Goal: Task Accomplishment & Management: Use online tool/utility

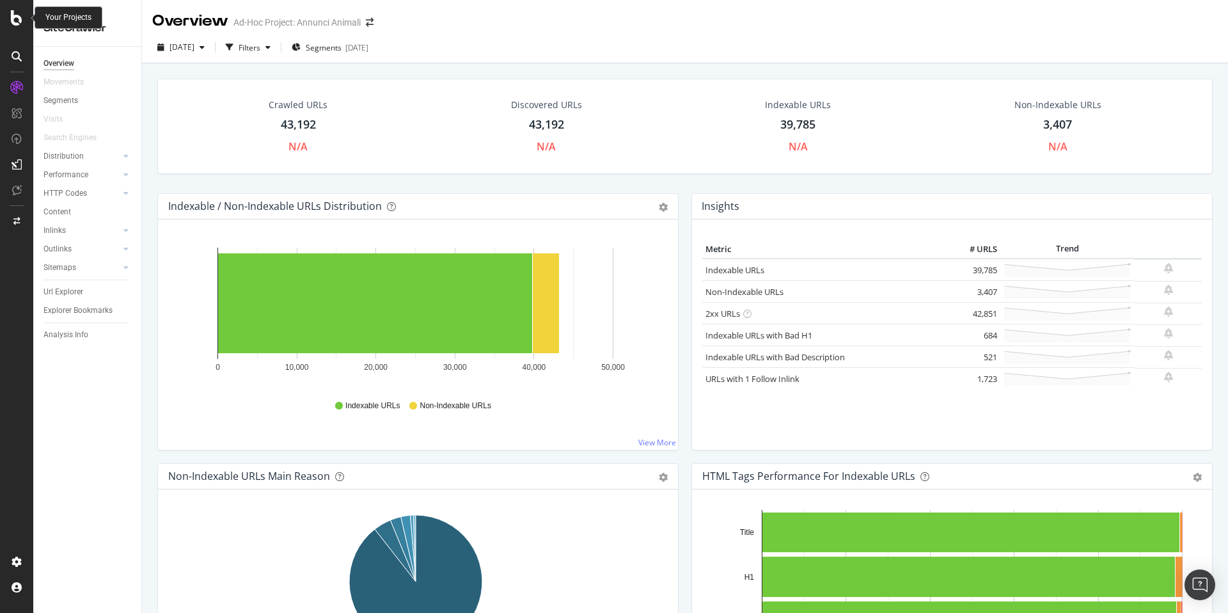
click at [12, 13] on icon at bounding box center [17, 17] width 12 height 15
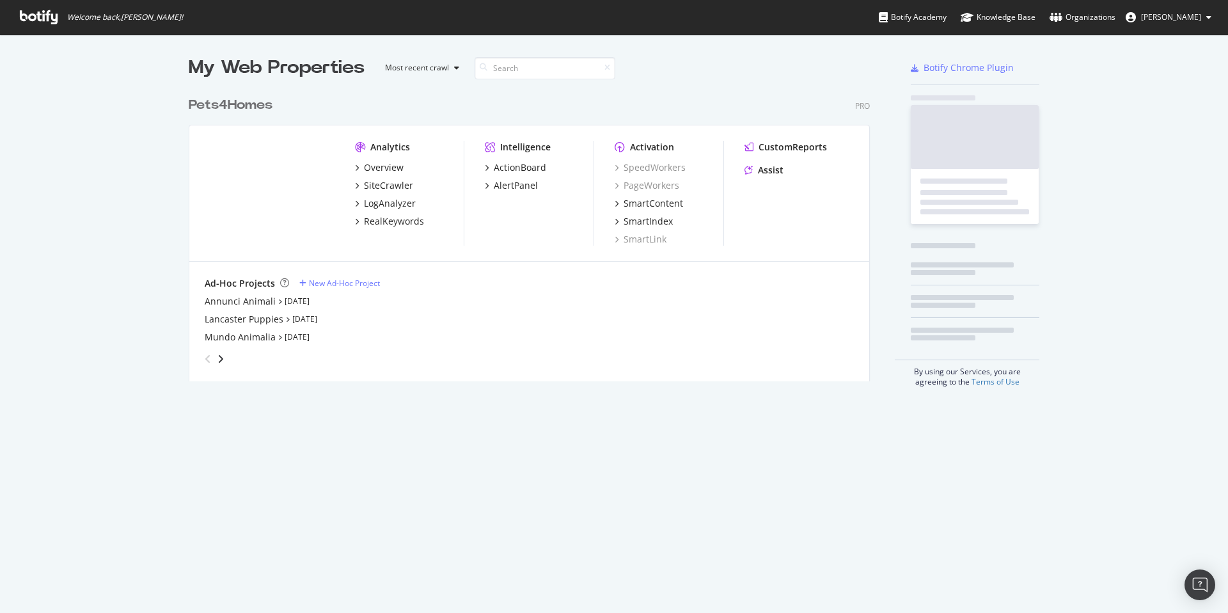
scroll to position [603, 1209]
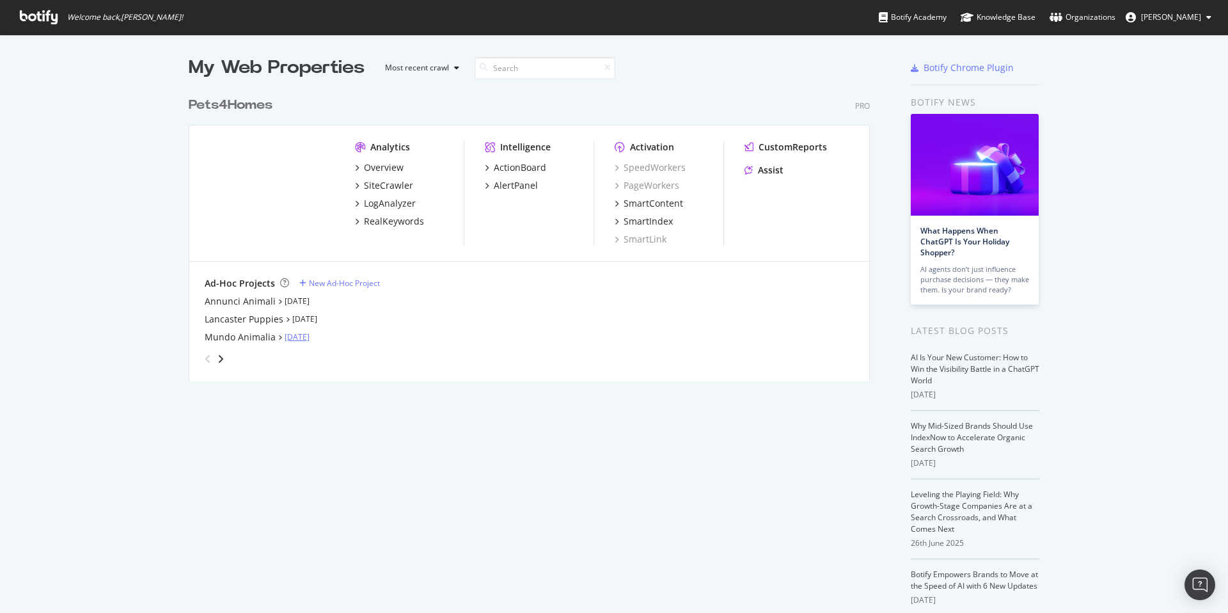
click at [306, 338] on link "[DATE]" at bounding box center [297, 336] width 25 height 11
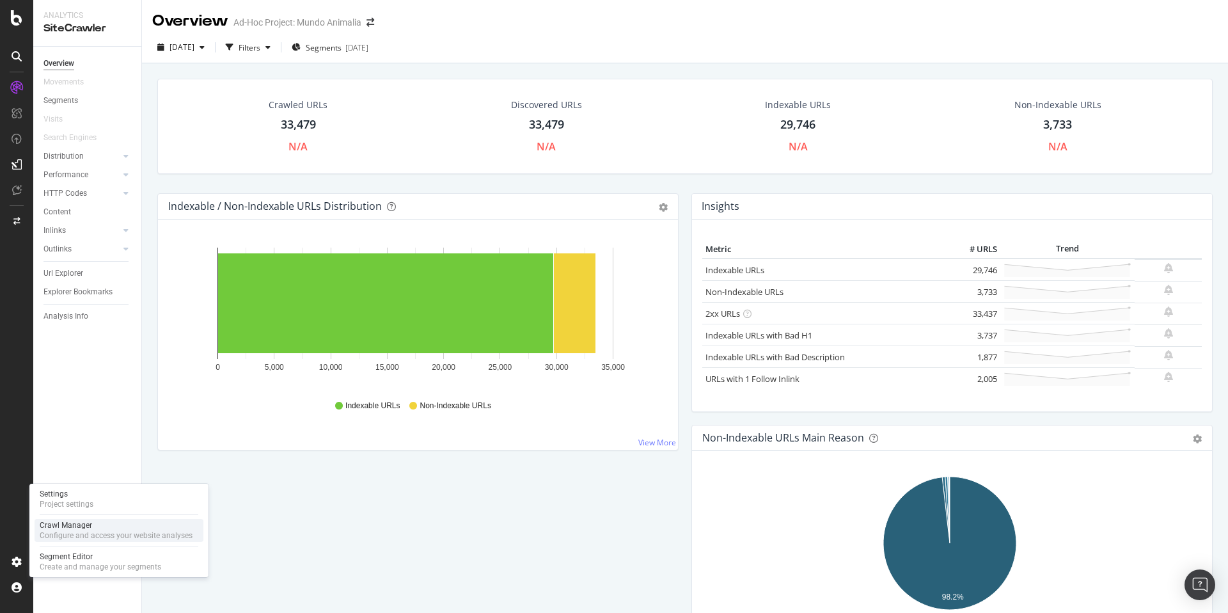
click at [65, 530] on div "Configure and access your website analyses" at bounding box center [116, 535] width 153 height 10
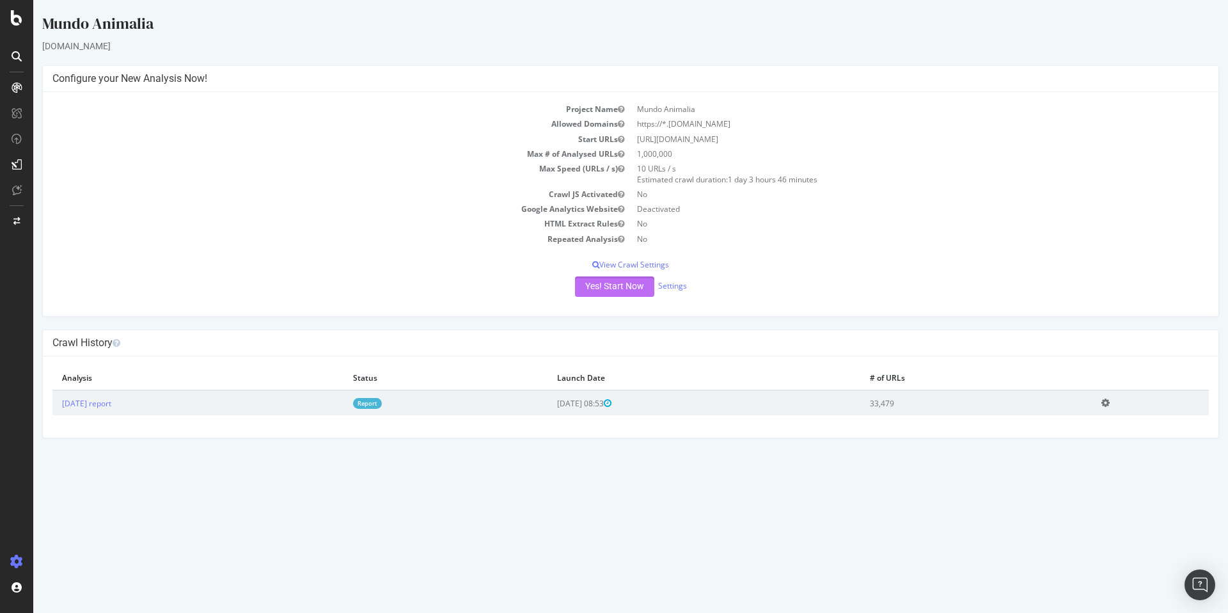
click at [592, 288] on button "Yes! Start Now" at bounding box center [614, 286] width 79 height 20
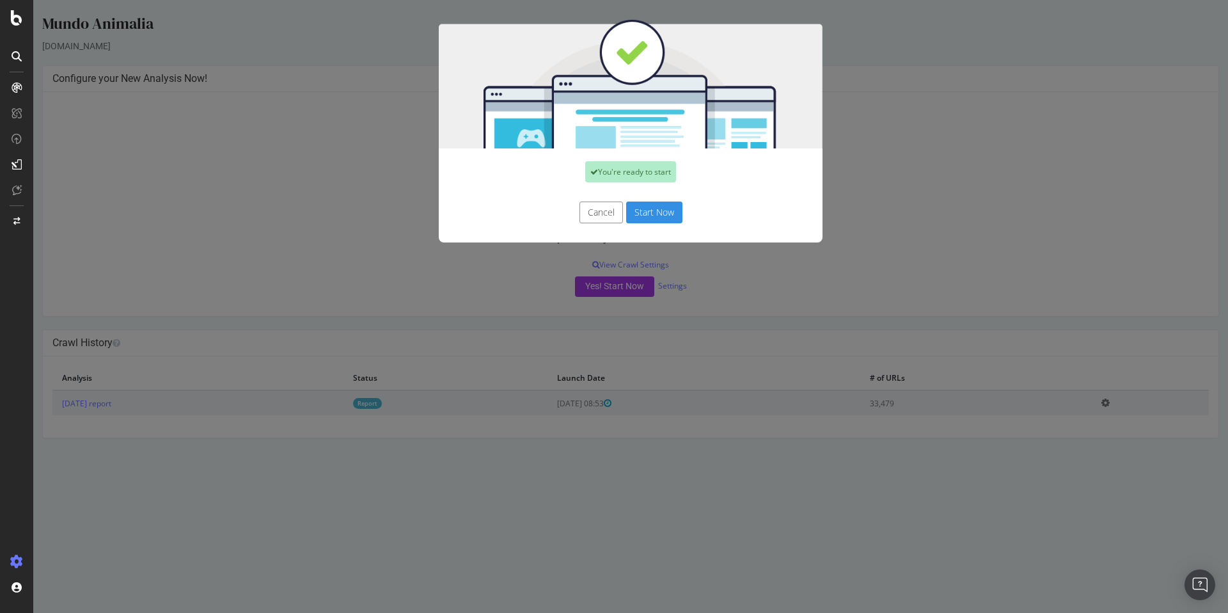
click at [650, 209] on button "Start Now" at bounding box center [654, 213] width 56 height 22
